Goal: Information Seeking & Learning: Find contact information

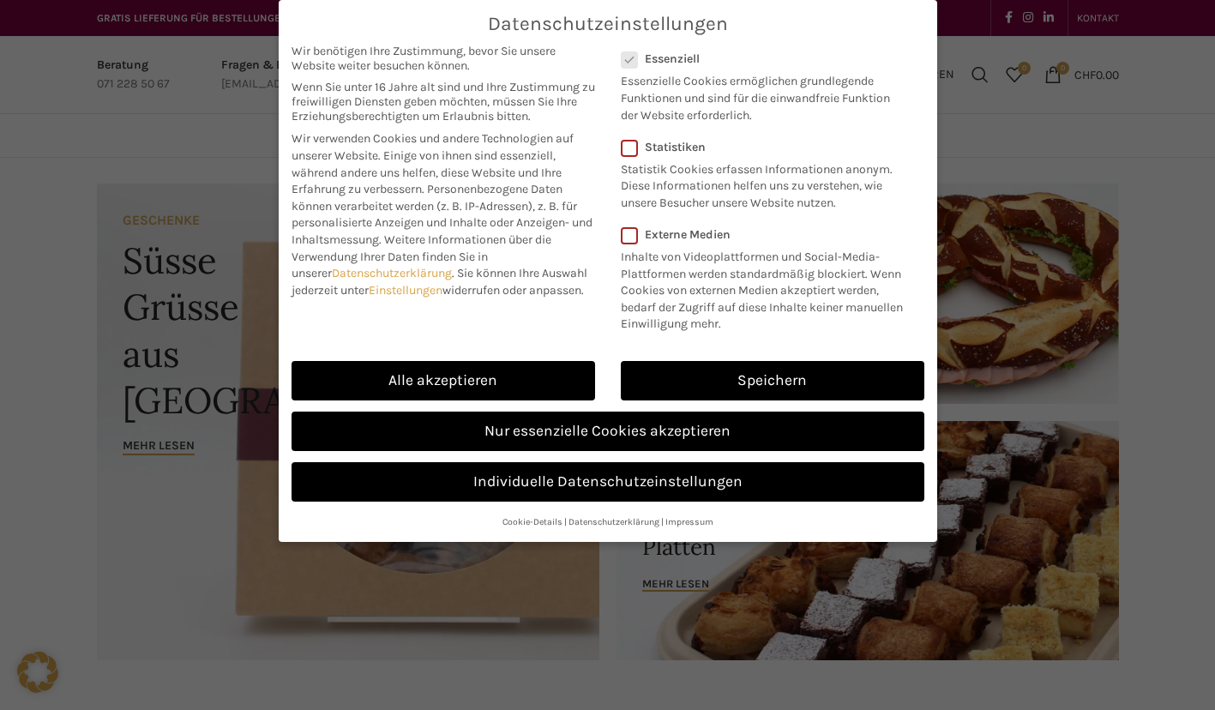
click at [731, 447] on link "Nur essenzielle Cookies akzeptieren" at bounding box center [607, 430] width 633 height 39
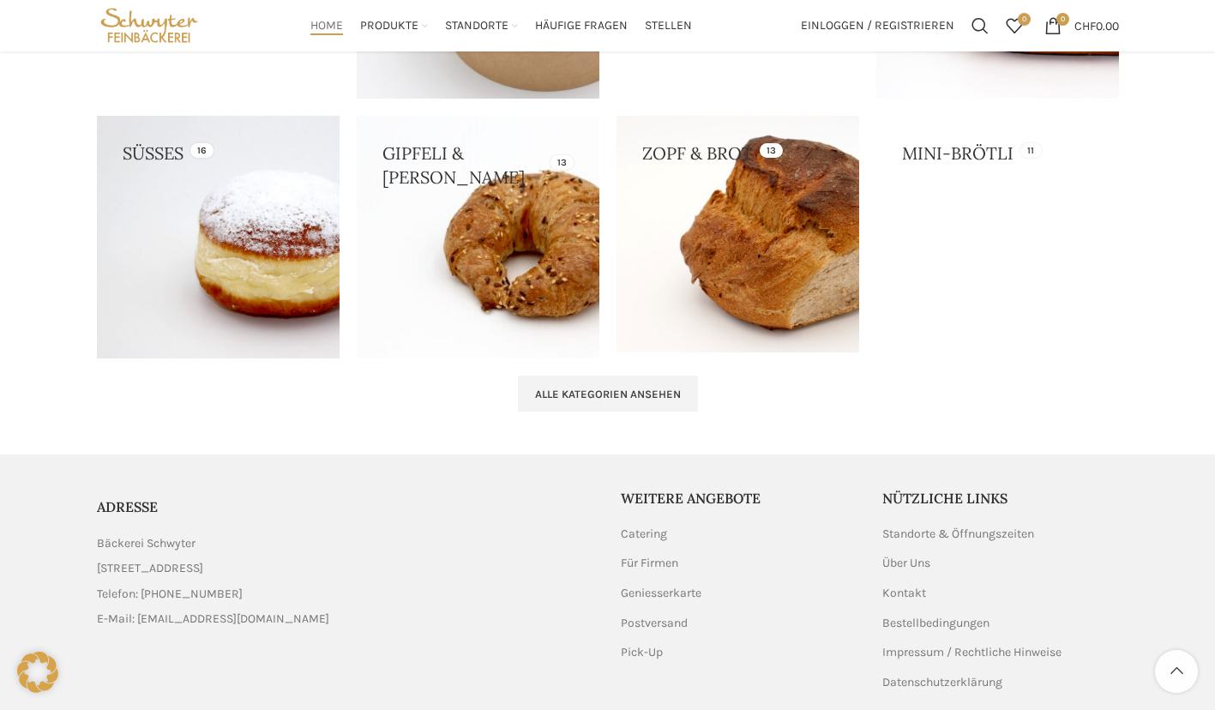
scroll to position [1805, 0]
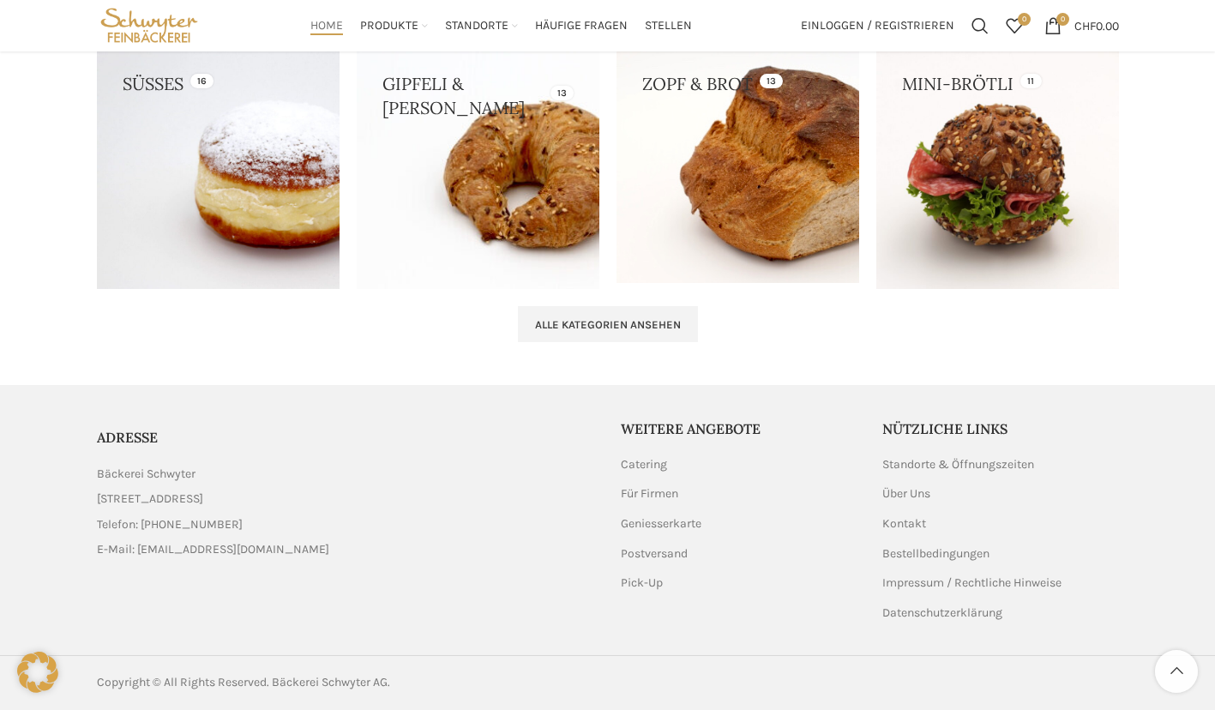
click at [998, 471] on link "Standorte & Öffnungszeiten" at bounding box center [958, 464] width 153 height 17
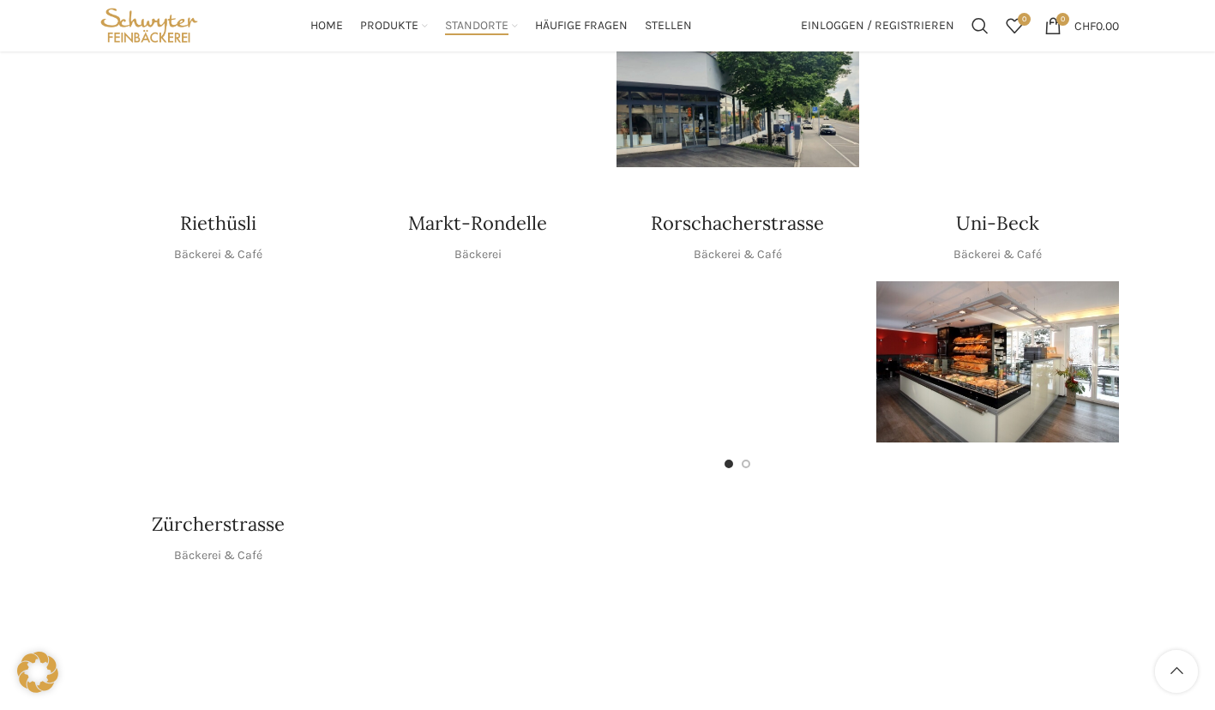
scroll to position [788, 0]
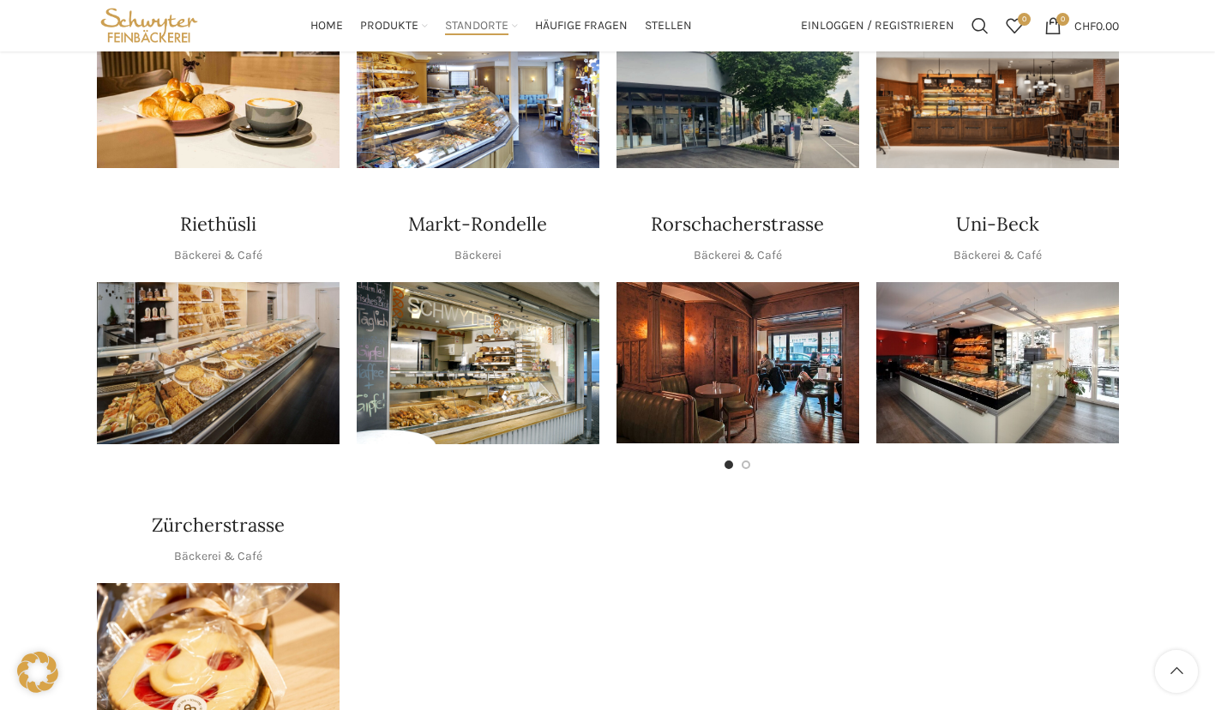
click at [1133, 447] on div "Standorte Startseite Standorte Über die 120 Jahre unseres Bestehens hinweg durf…" at bounding box center [607, 530] width 1215 height 2321
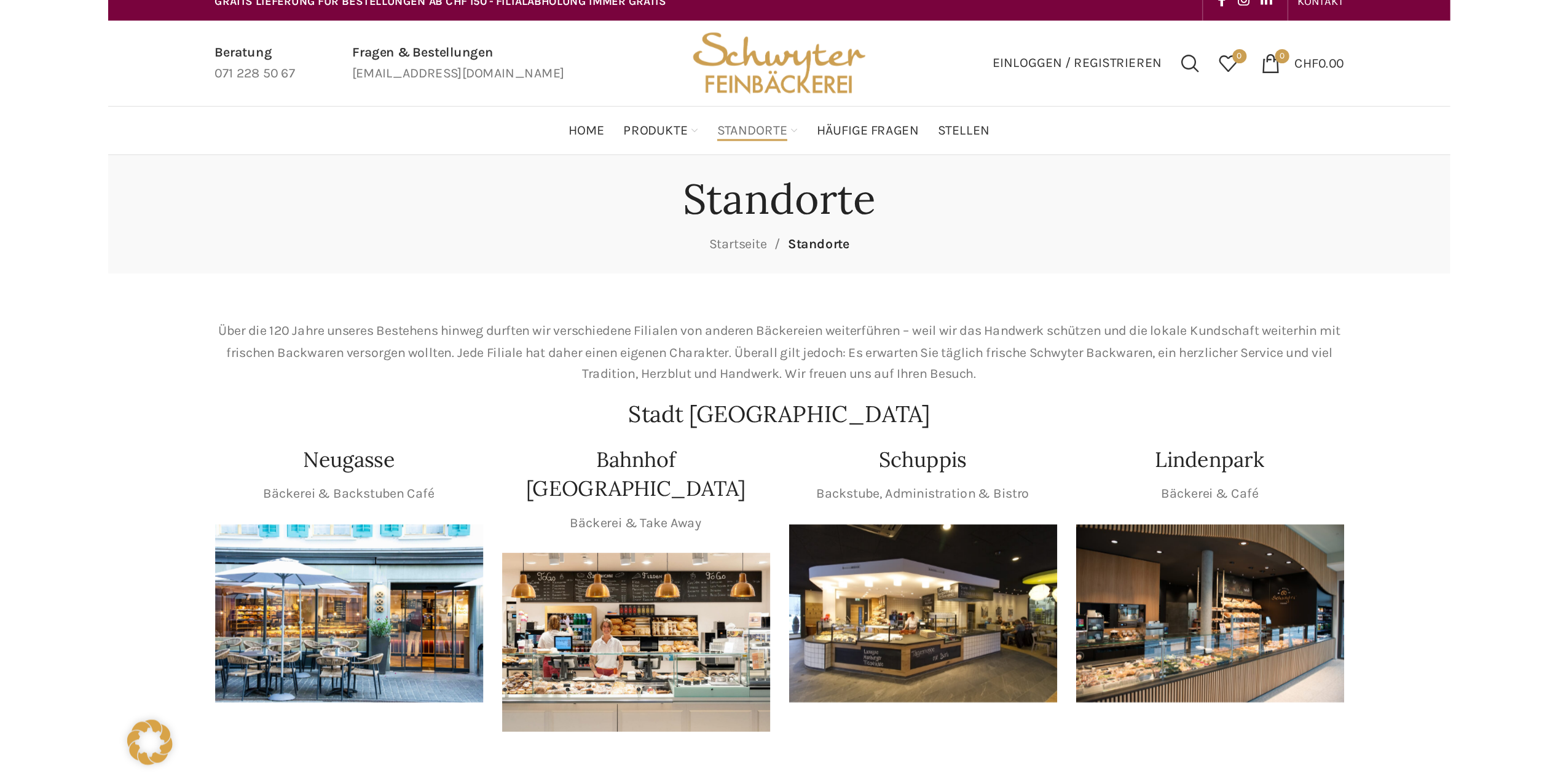
scroll to position [0, 0]
